Goal: Task Accomplishment & Management: Manage account settings

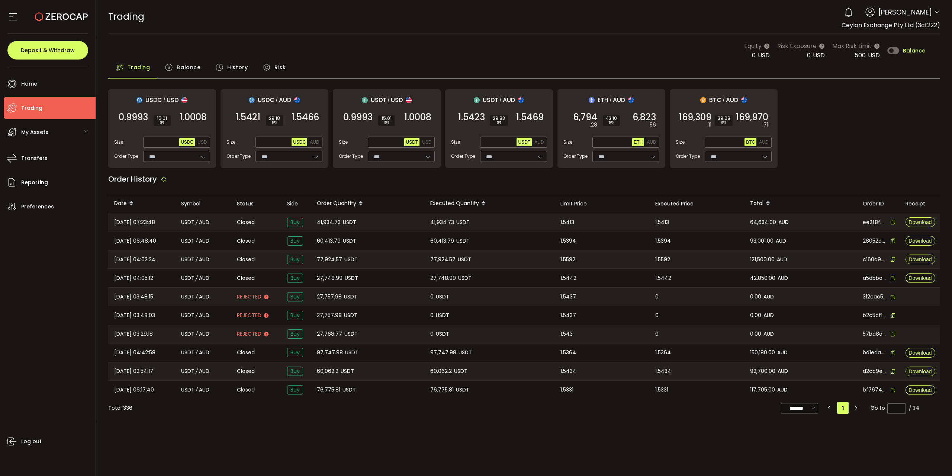
type input "***"
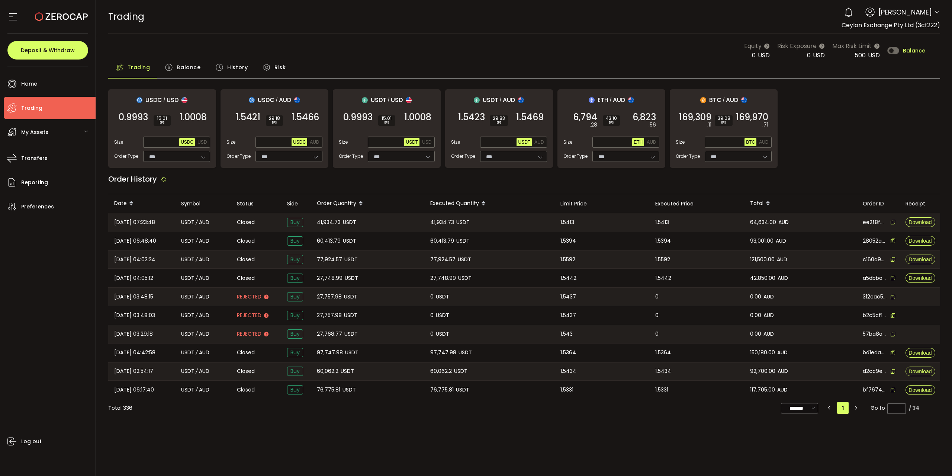
type input "***"
drag, startPoint x: 275, startPoint y: 443, endPoint x: 939, endPoint y: 238, distance: 695.3
click at [907, 50] on span "Balance" at bounding box center [914, 50] width 22 height 5
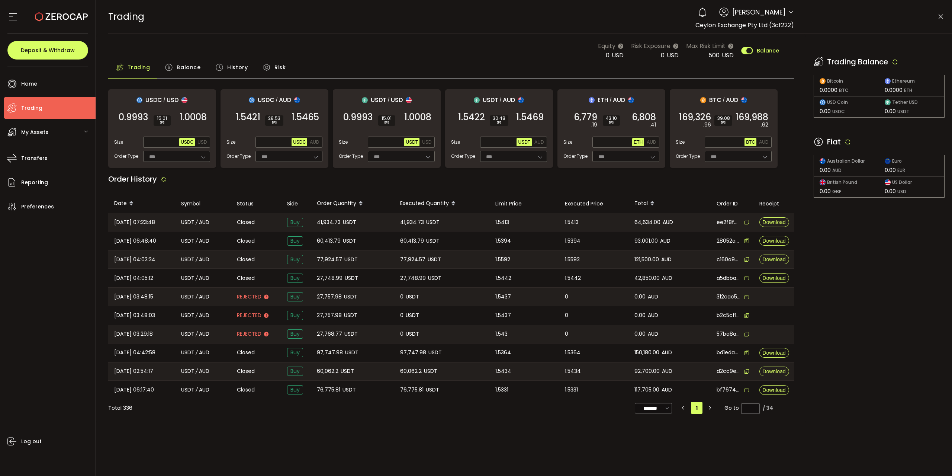
drag, startPoint x: 852, startPoint y: 144, endPoint x: 846, endPoint y: 139, distance: 8.0
click at [852, 144] on div "Fiat" at bounding box center [879, 141] width 131 height 11
click at [846, 139] on icon at bounding box center [848, 141] width 7 height 7
click at [897, 61] on icon at bounding box center [895, 61] width 7 height 7
click at [848, 143] on icon at bounding box center [848, 141] width 7 height 7
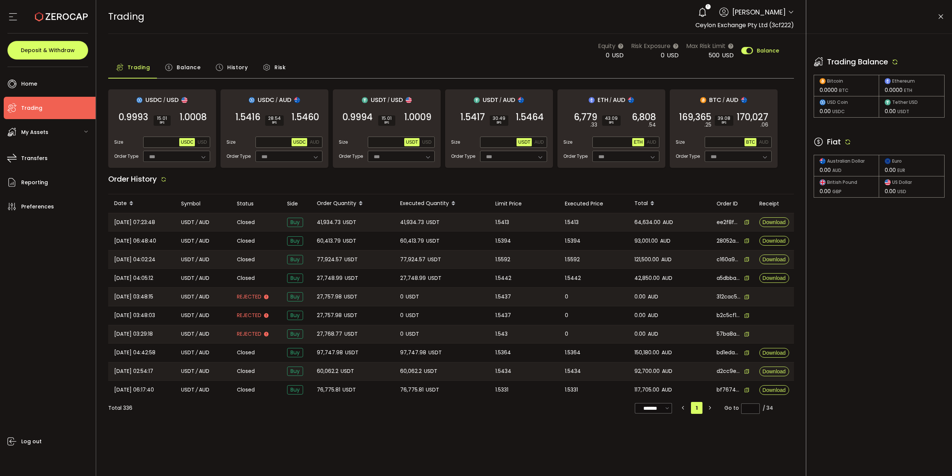
click at [896, 61] on icon at bounding box center [895, 61] width 7 height 7
click at [698, 12] on icon at bounding box center [703, 12] width 10 height 10
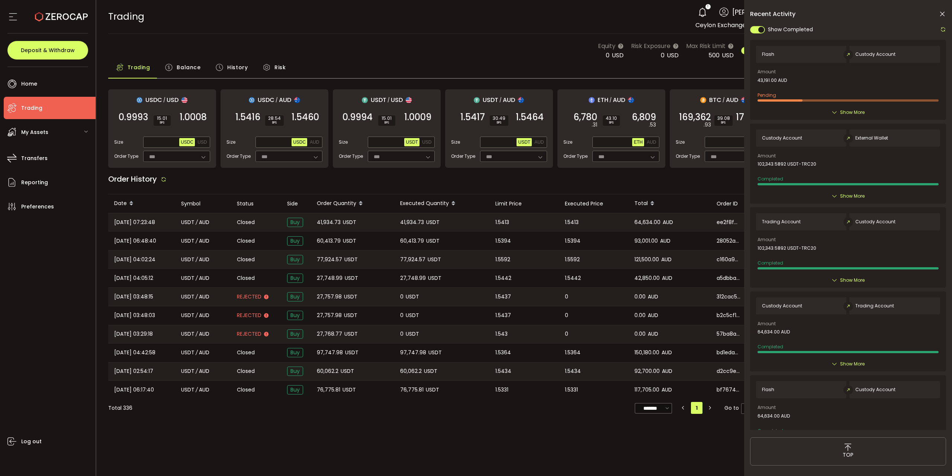
click at [940, 9] on div "Recent Activity Show Completed Flash Custody Account Amount 43,191.00 AUD Pendi…" at bounding box center [848, 262] width 208 height 524
click at [942, 13] on icon at bounding box center [942, 13] width 7 height 7
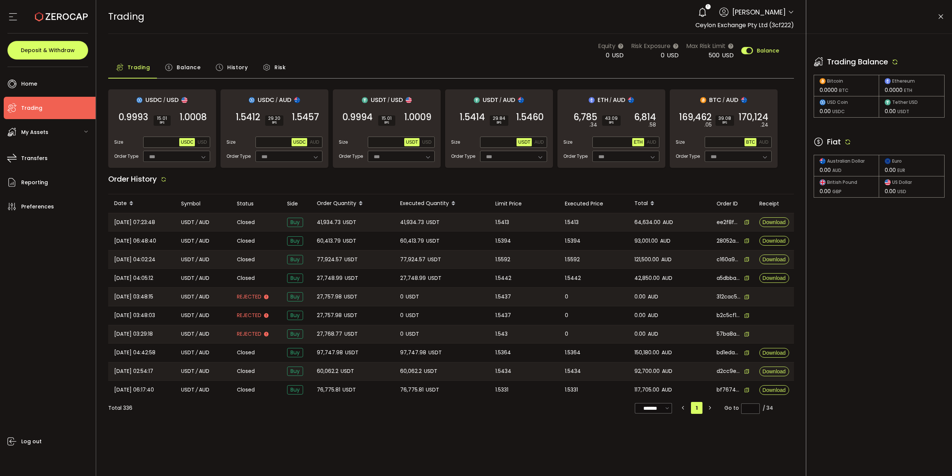
click at [849, 144] on icon at bounding box center [848, 141] width 7 height 7
click at [896, 60] on icon at bounding box center [895, 61] width 7 height 7
click at [884, 121] on div "Trading Balance Bitcoin 0.0000 BTC Ethereum 0.0000 ETH USD Coin 0.00 USDC Tethe…" at bounding box center [880, 119] width 146 height 171
click at [698, 7] on icon at bounding box center [703, 12] width 10 height 10
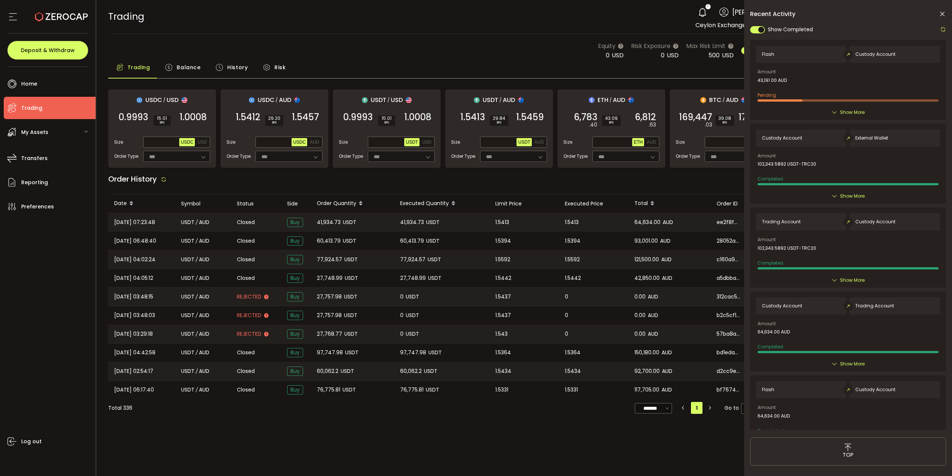
click at [942, 10] on div "Recent Activity Show Completed Flash Custody Account Amount 43,191.00 AUD Pendi…" at bounding box center [848, 262] width 208 height 524
click at [943, 13] on icon at bounding box center [942, 13] width 7 height 7
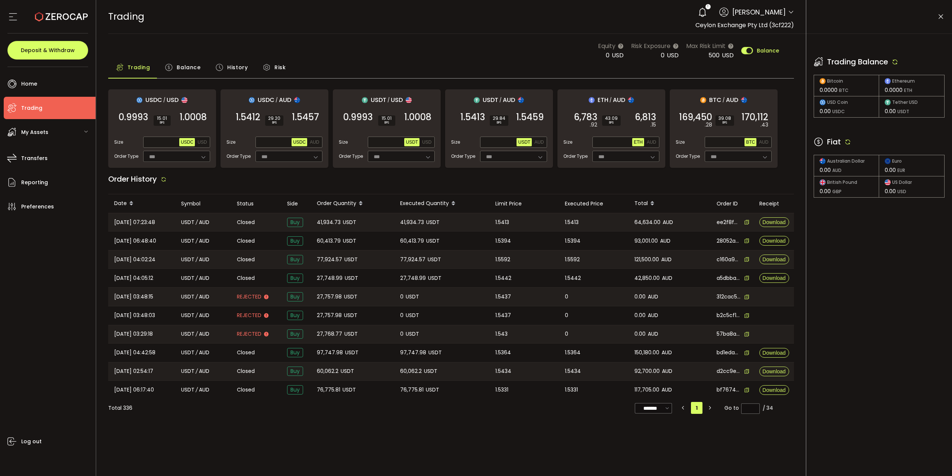
click at [942, 20] on icon at bounding box center [941, 16] width 7 height 7
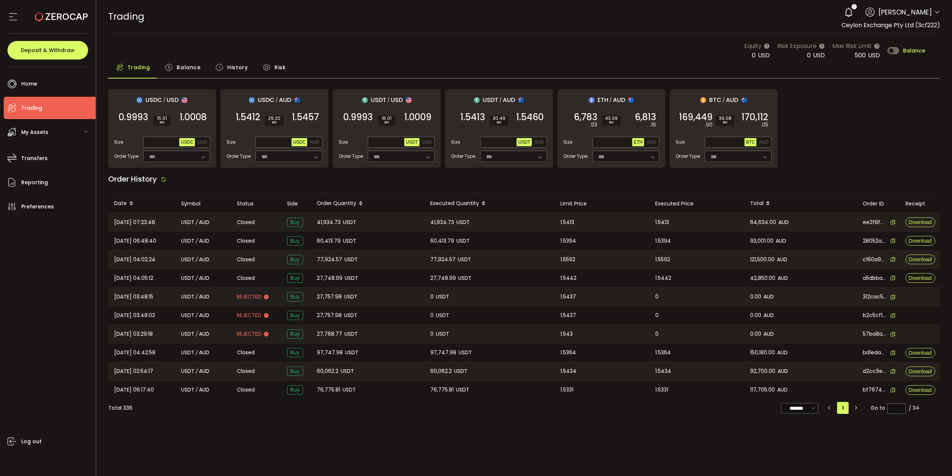
click at [844, 14] on icon at bounding box center [849, 12] width 10 height 10
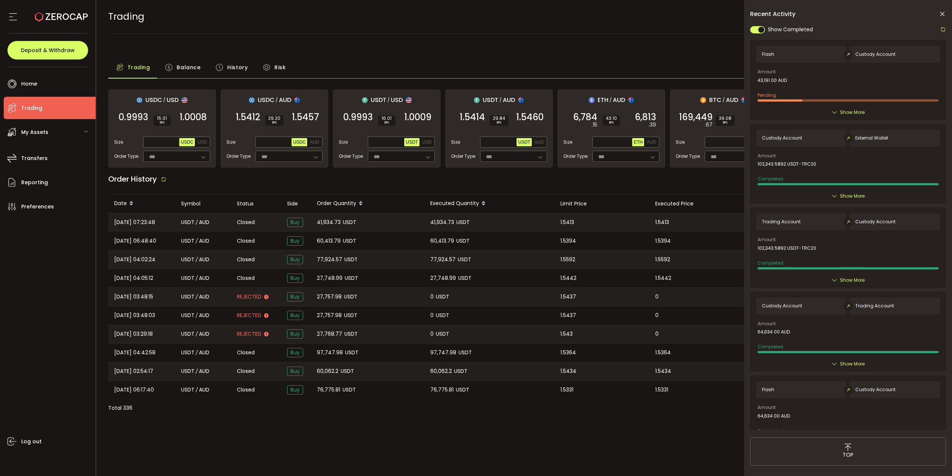
click at [945, 15] on icon at bounding box center [942, 13] width 7 height 7
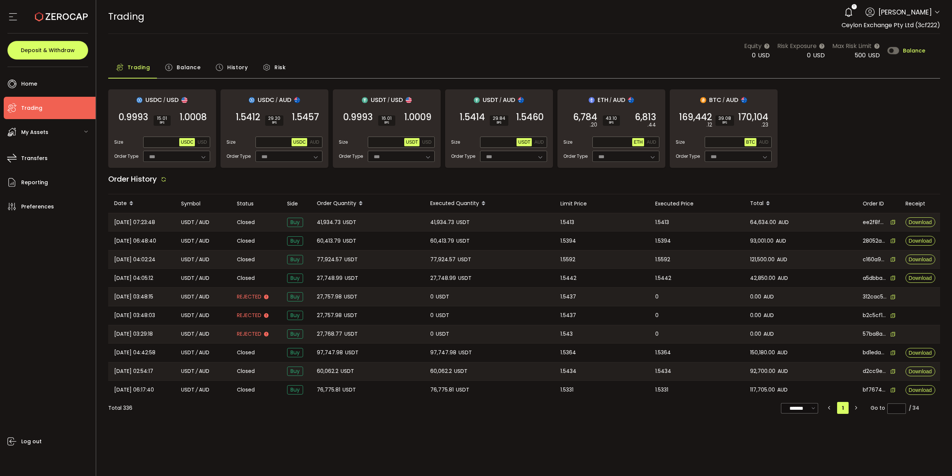
click at [410, 37] on main "Equity 0 USD Risk Exposure 0 USD Max Risk Limit 500 USD Balance Trading Balance…" at bounding box center [524, 229] width 856 height 390
click at [917, 54] on div "Equity 28,001 USD Risk Exposure 0 USD Max Risk Limit 500 USD Balance" at bounding box center [832, 50] width 187 height 19
click at [916, 51] on span "Balance" at bounding box center [914, 50] width 22 height 5
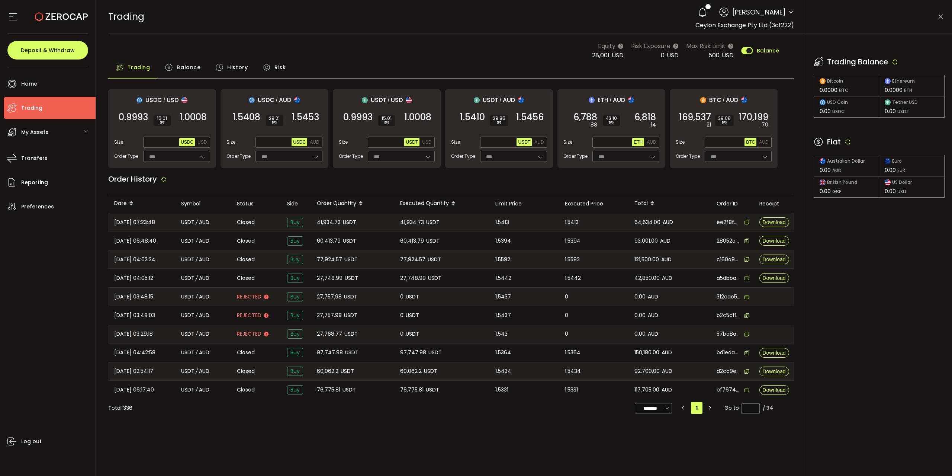
click at [849, 142] on icon at bounding box center [848, 141] width 7 height 7
click at [513, 140] on span "Max" at bounding box center [510, 142] width 13 height 7
type input "*"
click at [527, 118] on span "1.5456" at bounding box center [530, 116] width 28 height 7
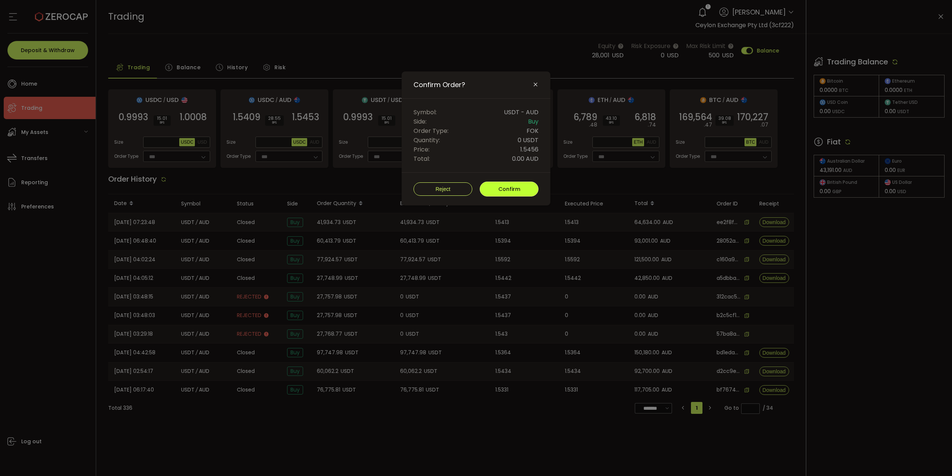
click at [527, 189] on button "Confirm" at bounding box center [509, 189] width 59 height 15
click at [535, 84] on icon "Close" at bounding box center [536, 84] width 6 height 6
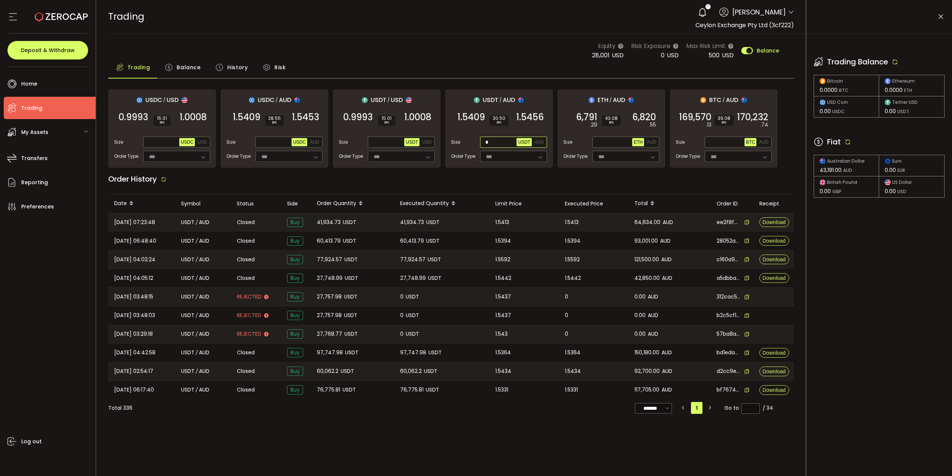
click at [513, 140] on input "*" at bounding box center [499, 142] width 35 height 8
click at [543, 138] on button "AUD" at bounding box center [539, 142] width 12 height 8
click at [517, 142] on span "Max" at bounding box center [510, 142] width 13 height 7
type input "*******"
click at [534, 116] on span "1.5456" at bounding box center [530, 116] width 28 height 7
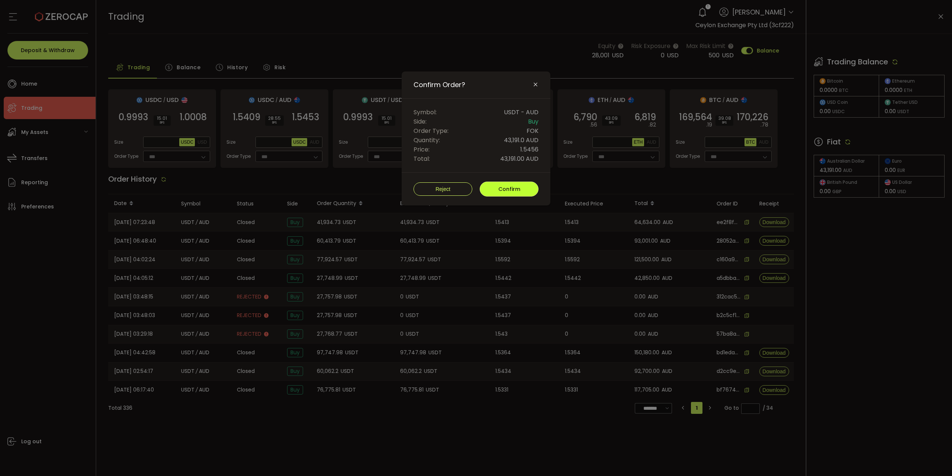
click at [519, 188] on span "Confirm" at bounding box center [510, 188] width 22 height 7
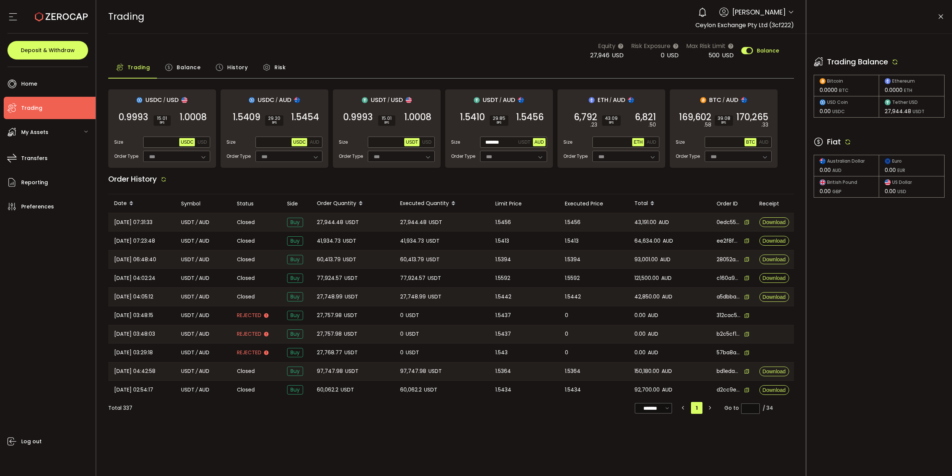
click at [942, 15] on icon at bounding box center [941, 16] width 7 height 7
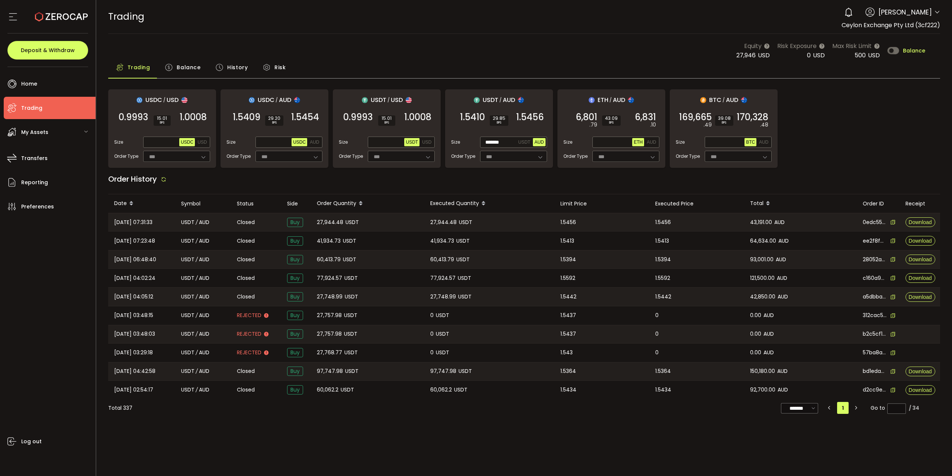
click at [915, 51] on span "Balance" at bounding box center [914, 50] width 22 height 5
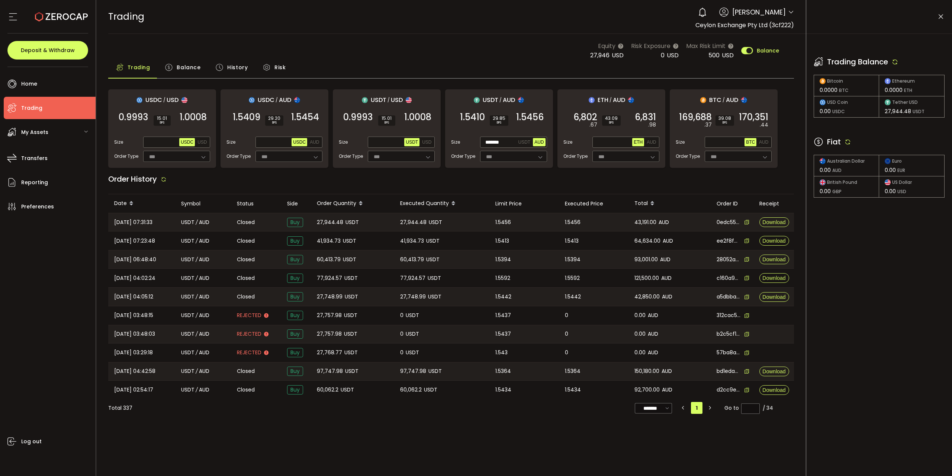
click at [896, 62] on icon at bounding box center [895, 61] width 7 height 7
click at [849, 143] on icon at bounding box center [848, 141] width 7 height 7
click at [940, 19] on icon at bounding box center [941, 16] width 7 height 7
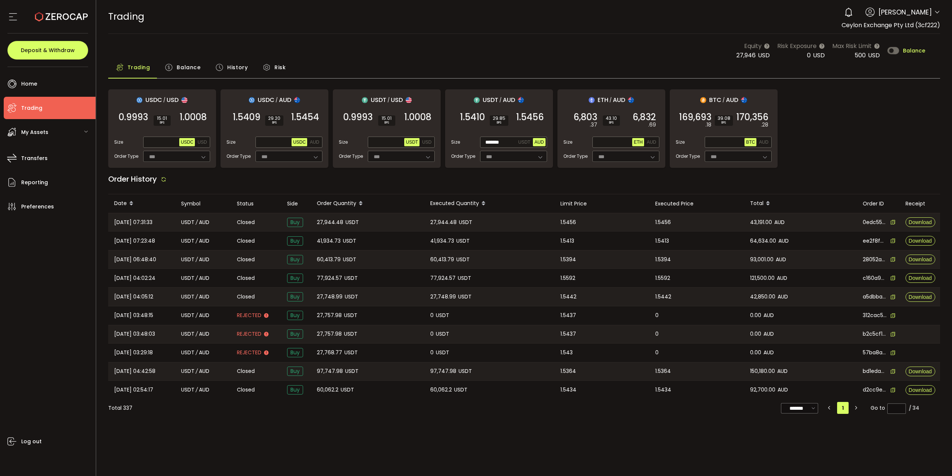
click at [332, 63] on div "Trading Balance History Risk" at bounding box center [524, 69] width 833 height 19
click at [364, 47] on div "Equity 27,946 USD Risk Exposure 0 USD Max Risk Limit 500 USD Balance" at bounding box center [524, 50] width 833 height 19
click at [409, 54] on div "Equity 27,946 USD Risk Exposure 0 USD Max Risk Limit 500 USD Balance" at bounding box center [524, 50] width 833 height 19
click at [916, 48] on span "Balance" at bounding box center [914, 50] width 22 height 5
